Goal: Transaction & Acquisition: Purchase product/service

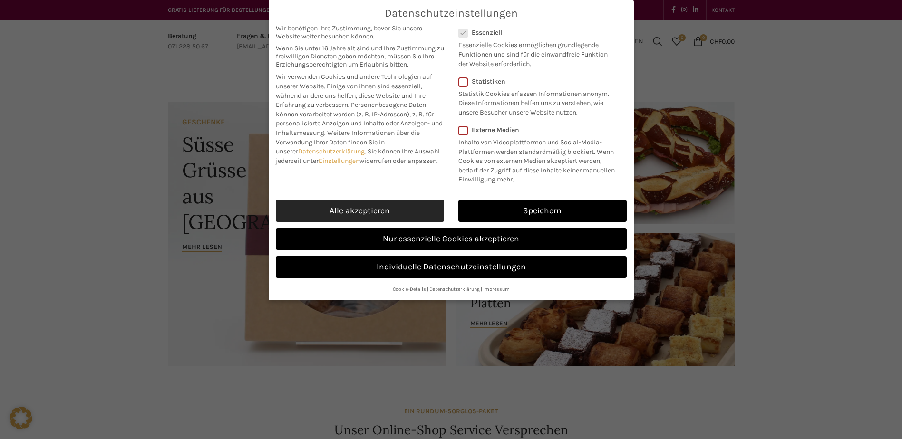
click at [351, 211] on link "Alle akzeptieren" at bounding box center [360, 211] width 168 height 22
checkbox input "true"
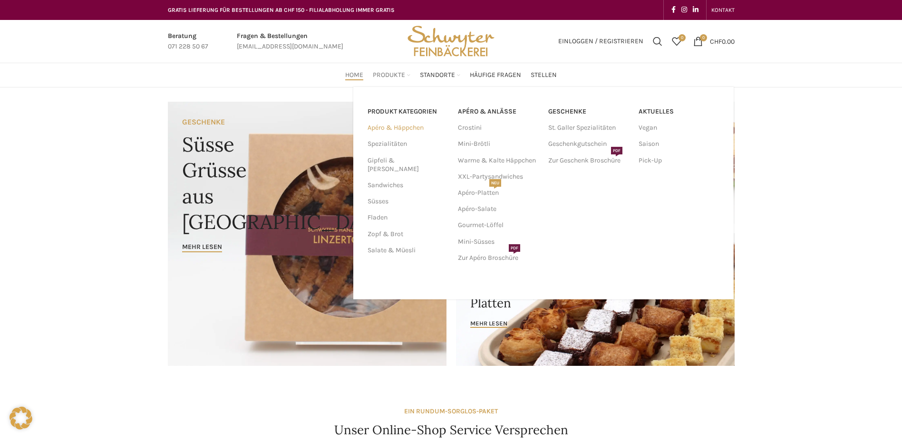
click at [397, 127] on link "Apéro & Häppchen" at bounding box center [406, 128] width 79 height 16
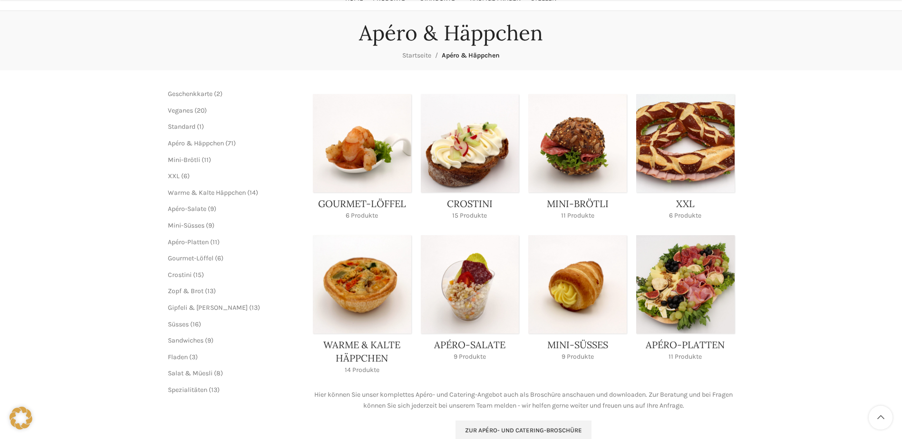
scroll to position [95, 0]
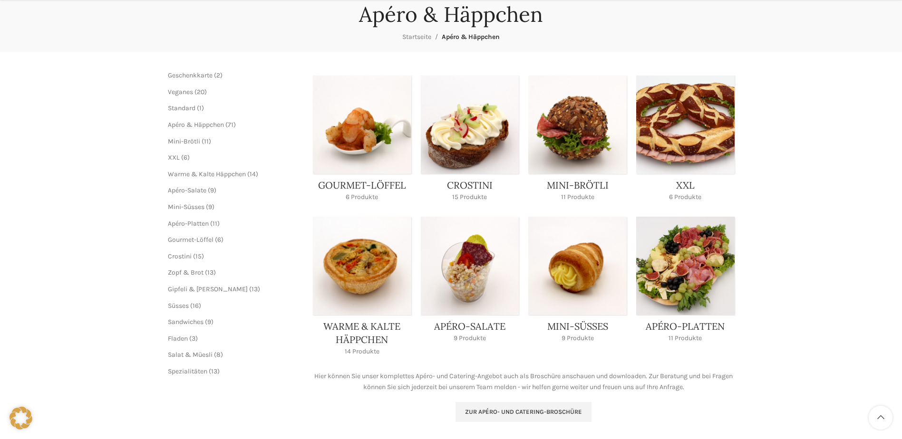
click at [564, 134] on link "Product category mini-broetli" at bounding box center [577, 142] width 98 height 132
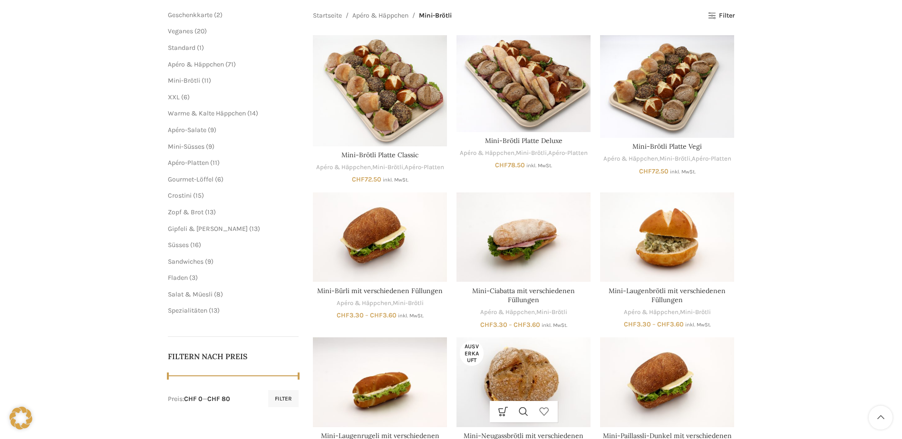
scroll to position [48, 0]
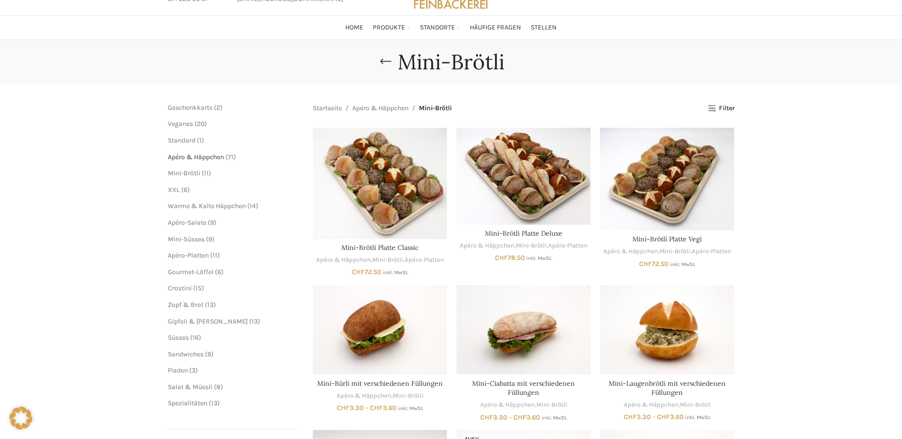
click at [206, 157] on span "Apéro & Häppchen" at bounding box center [196, 157] width 56 height 8
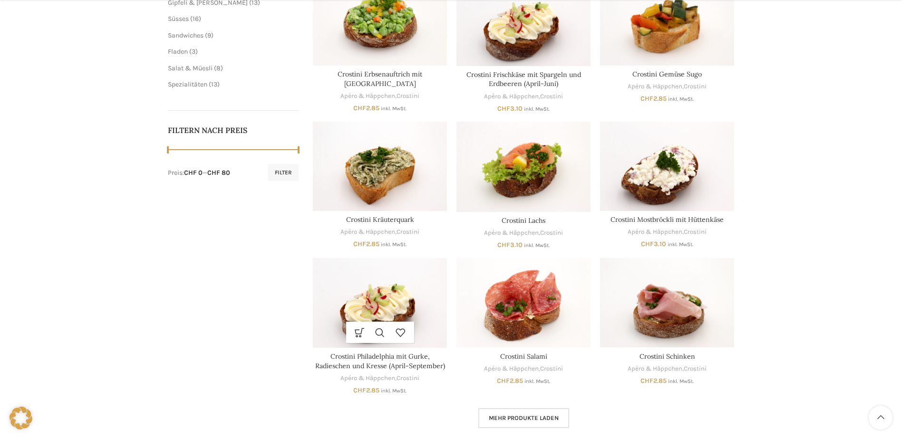
scroll to position [380, 0]
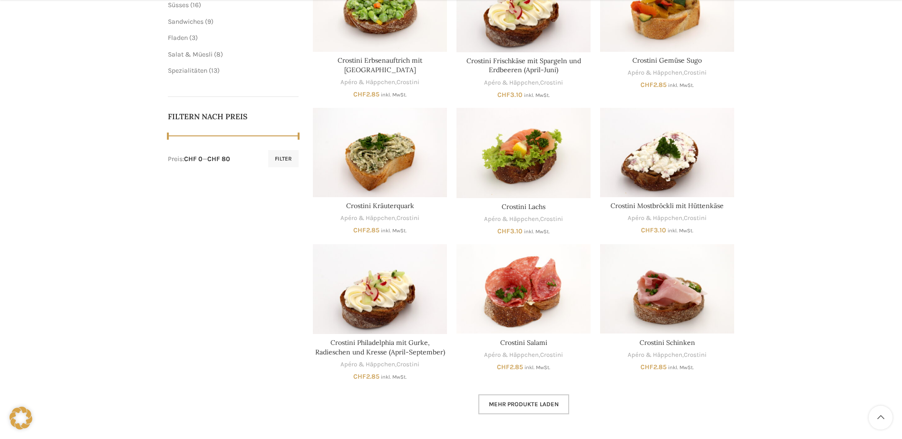
click at [547, 403] on span "Mehr Produkte laden" at bounding box center [524, 405] width 70 height 8
